Goal: Task Accomplishment & Management: Use online tool/utility

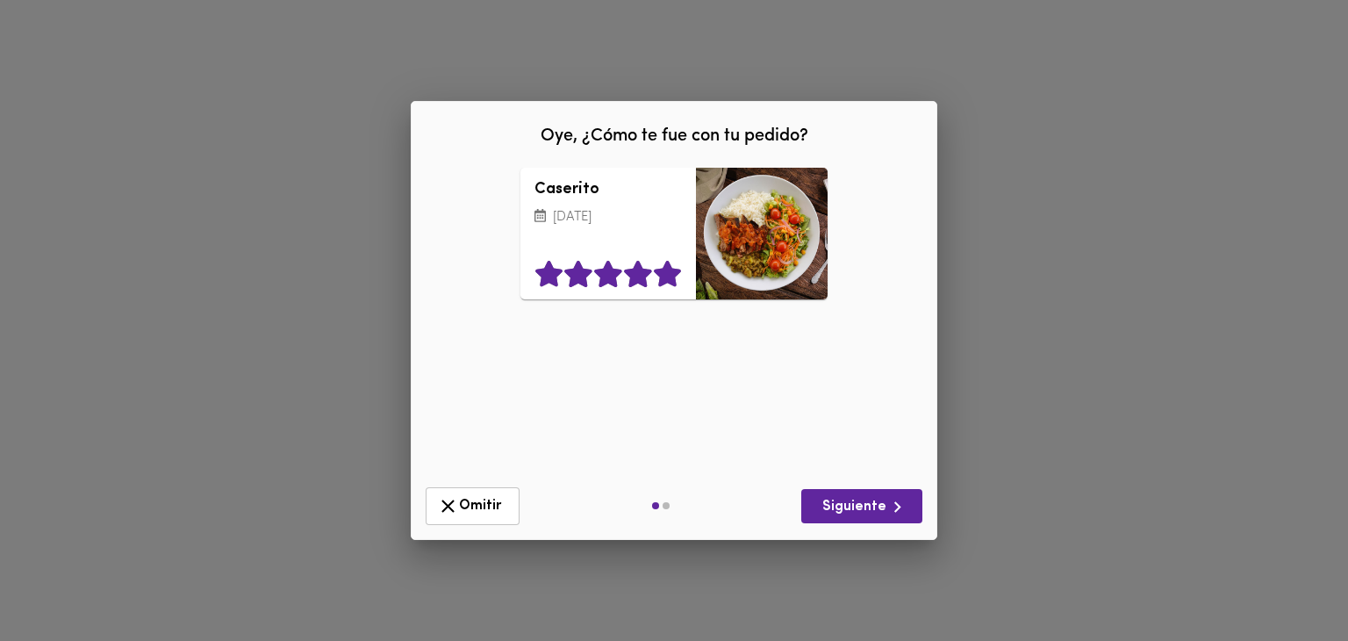
click at [669, 276] on icon at bounding box center [667, 274] width 27 height 26
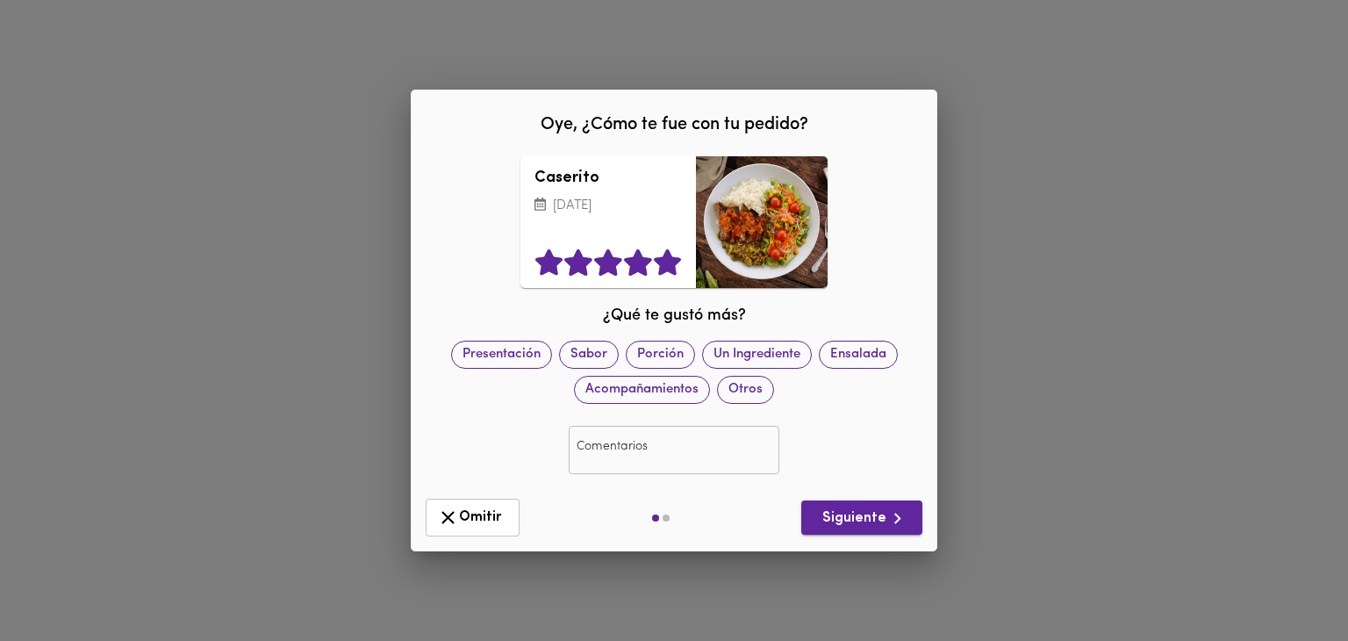
click at [849, 510] on span "Siguiente" at bounding box center [861, 518] width 93 height 22
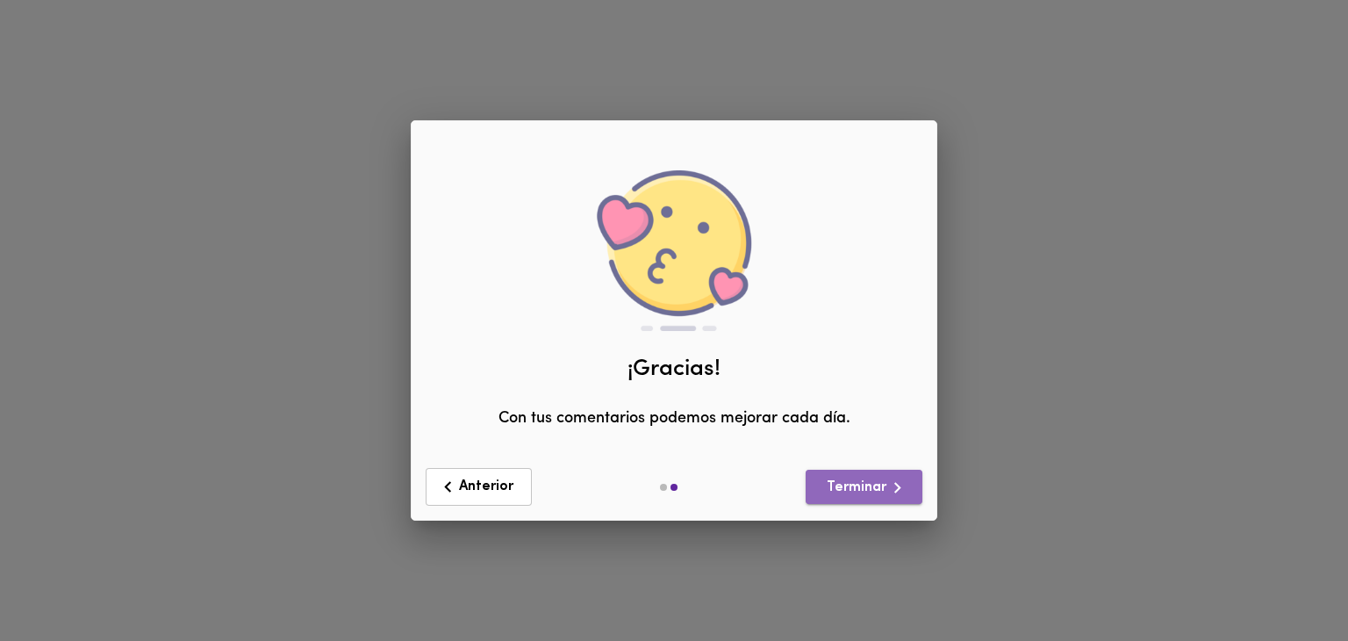
click at [865, 487] on span "Terminar" at bounding box center [864, 487] width 89 height 22
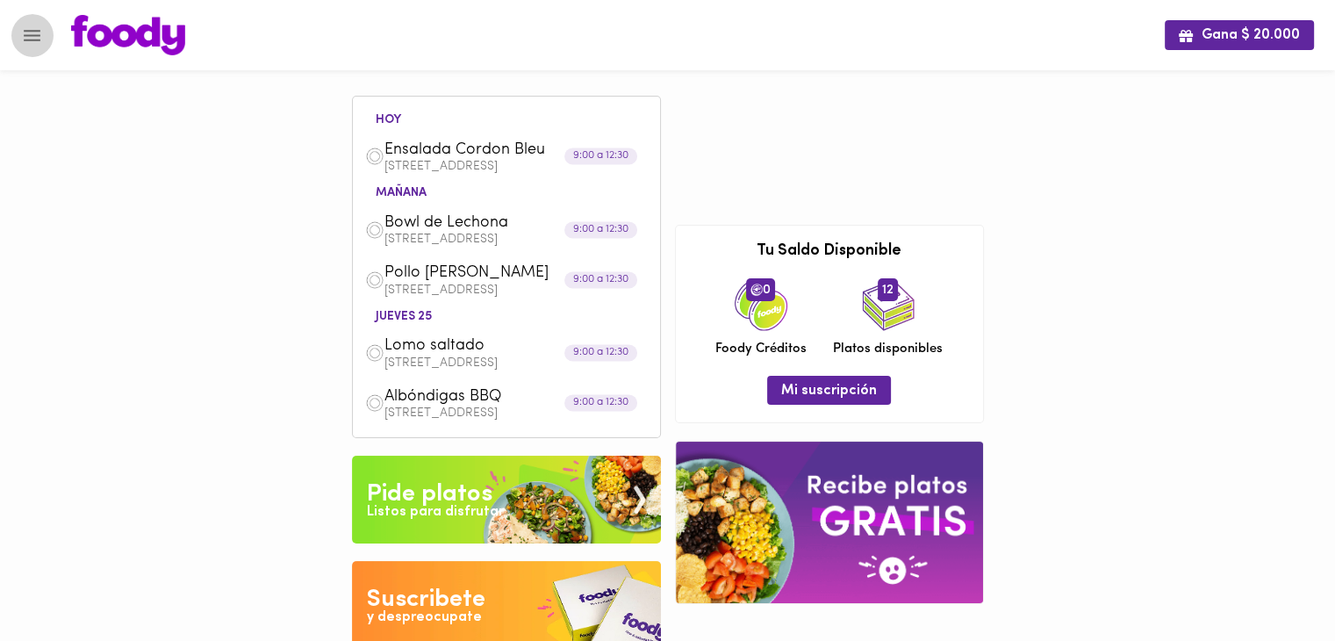
click at [33, 39] on icon "Menu" at bounding box center [32, 35] width 17 height 11
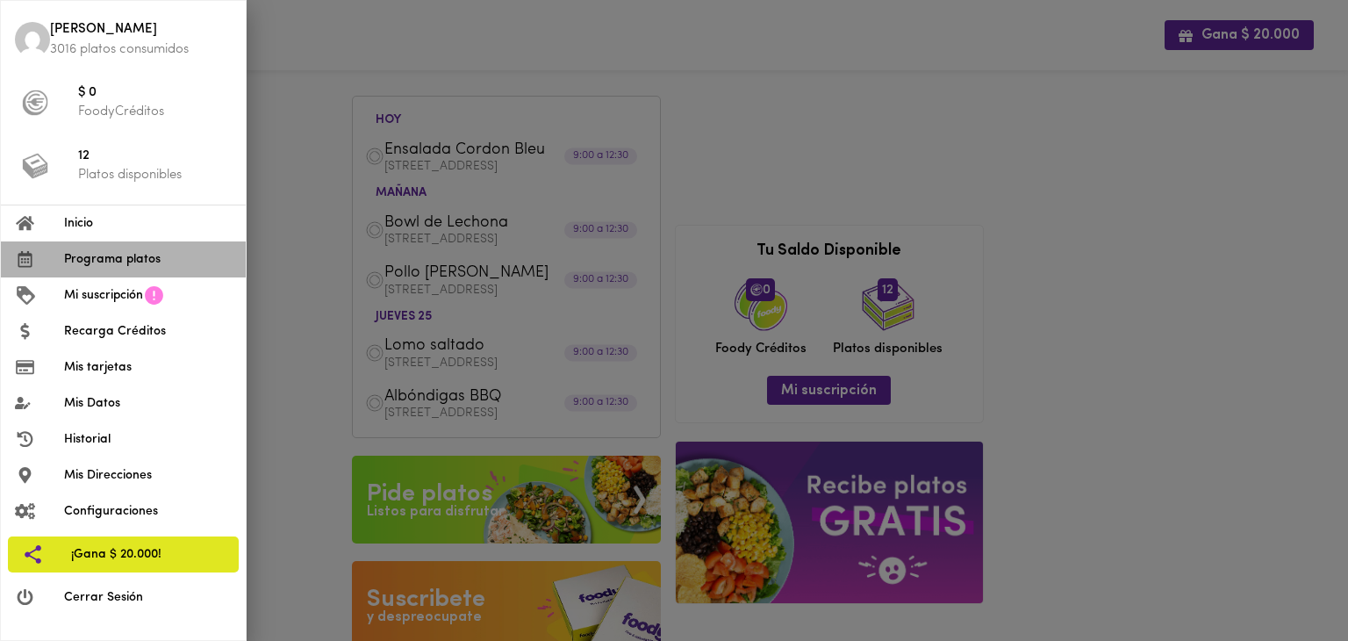
click at [89, 244] on li "Programa platos" at bounding box center [123, 259] width 245 height 36
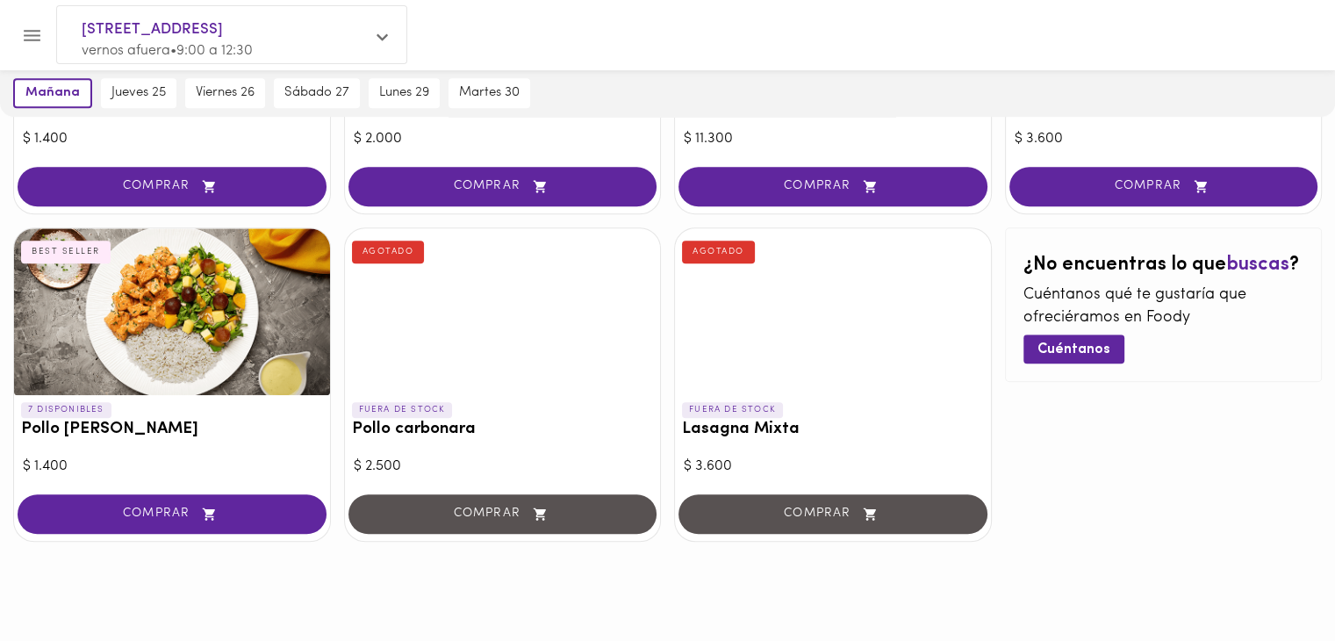
scroll to position [351, 0]
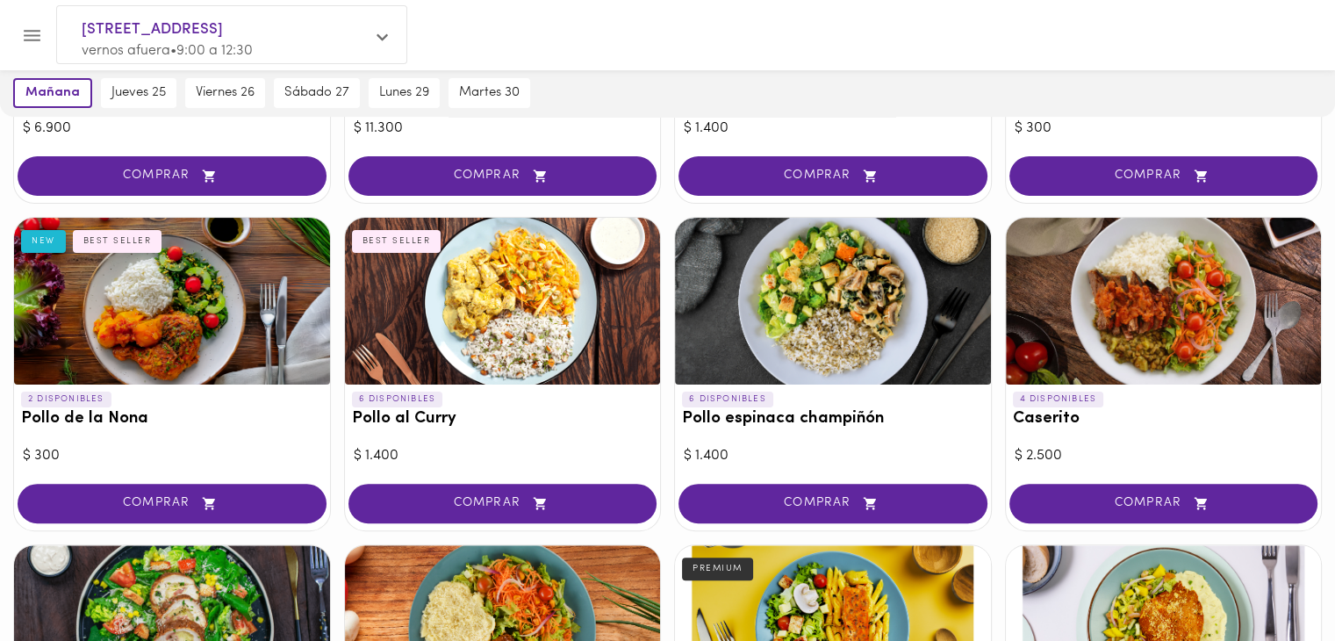
click at [1239, 50] on div at bounding box center [684, 35] width 1260 height 40
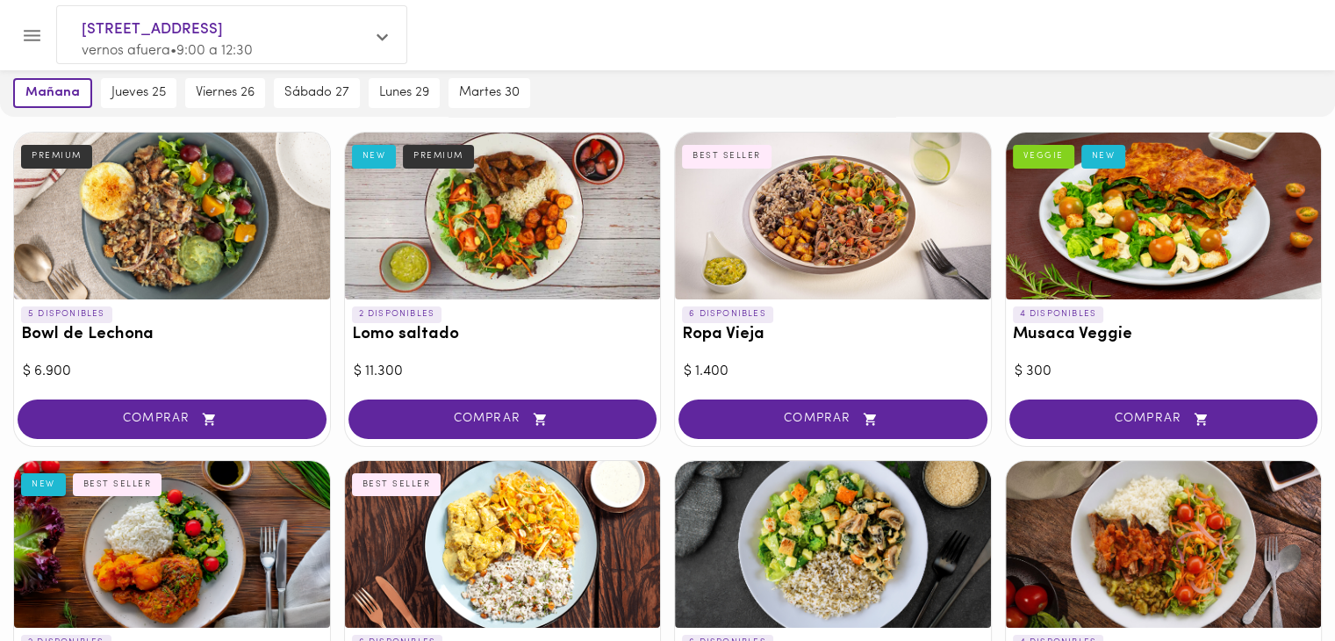
scroll to position [0, 0]
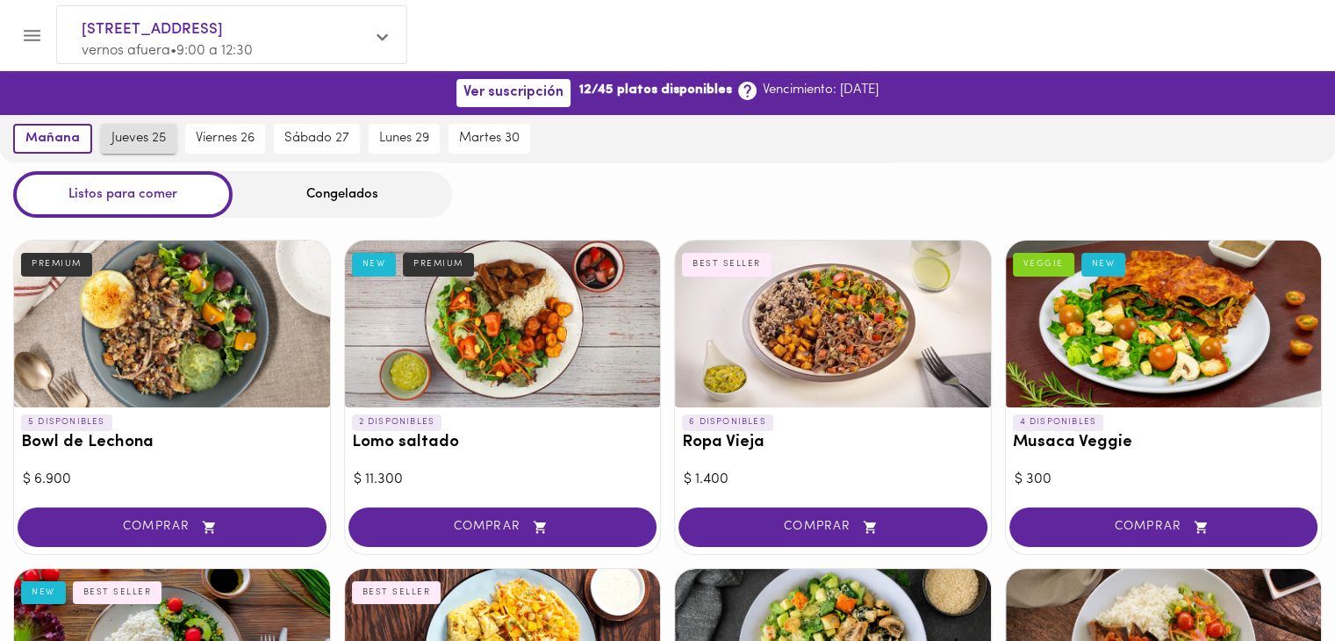
click at [140, 140] on span "jueves 25" at bounding box center [138, 139] width 54 height 16
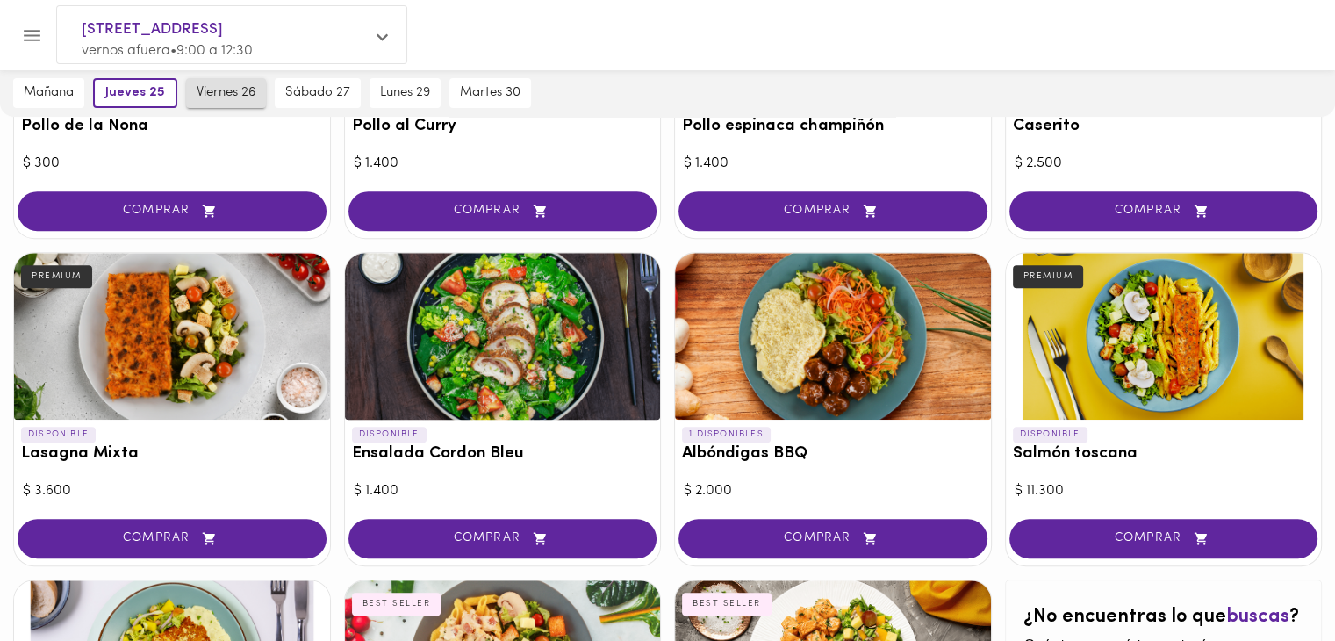
click at [234, 97] on span "viernes 26" at bounding box center [226, 93] width 59 height 16
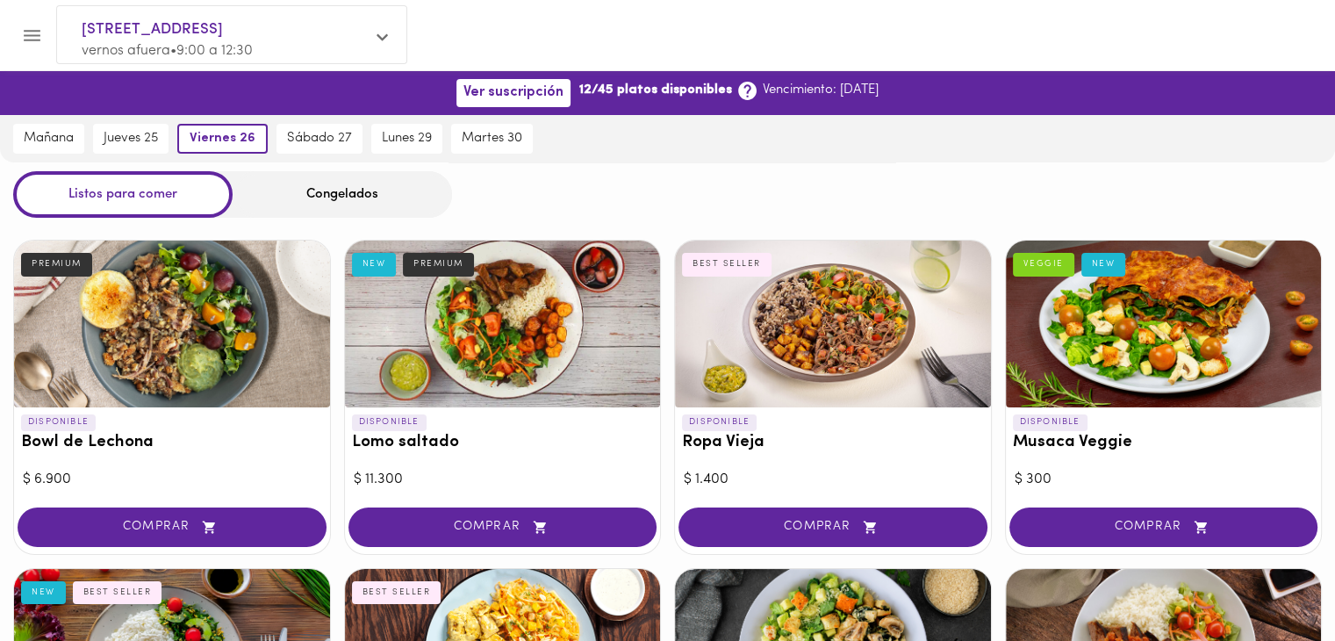
scroll to position [321, 0]
